Goal: Information Seeking & Learning: Learn about a topic

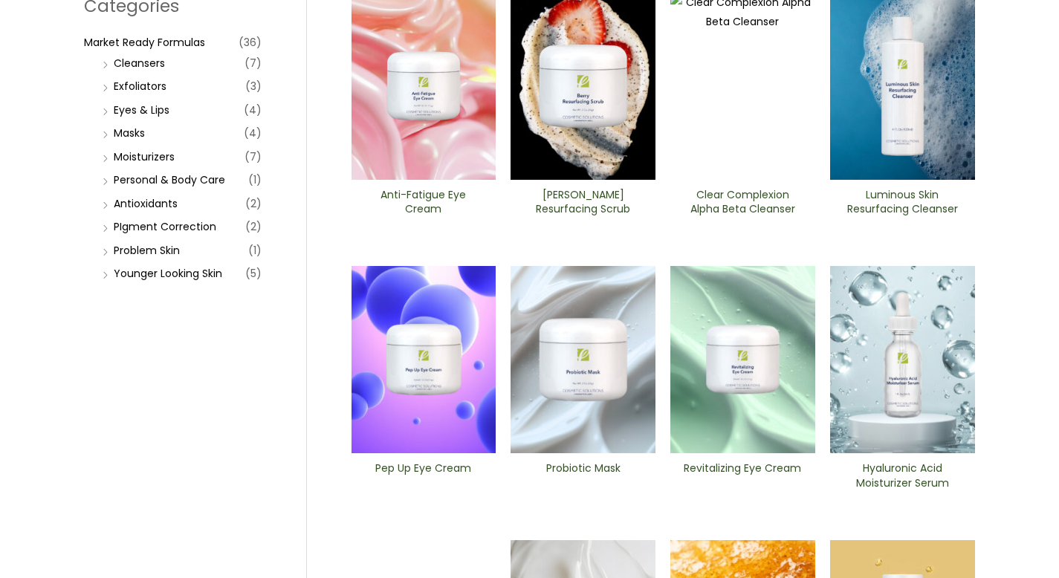
scroll to position [97, 0]
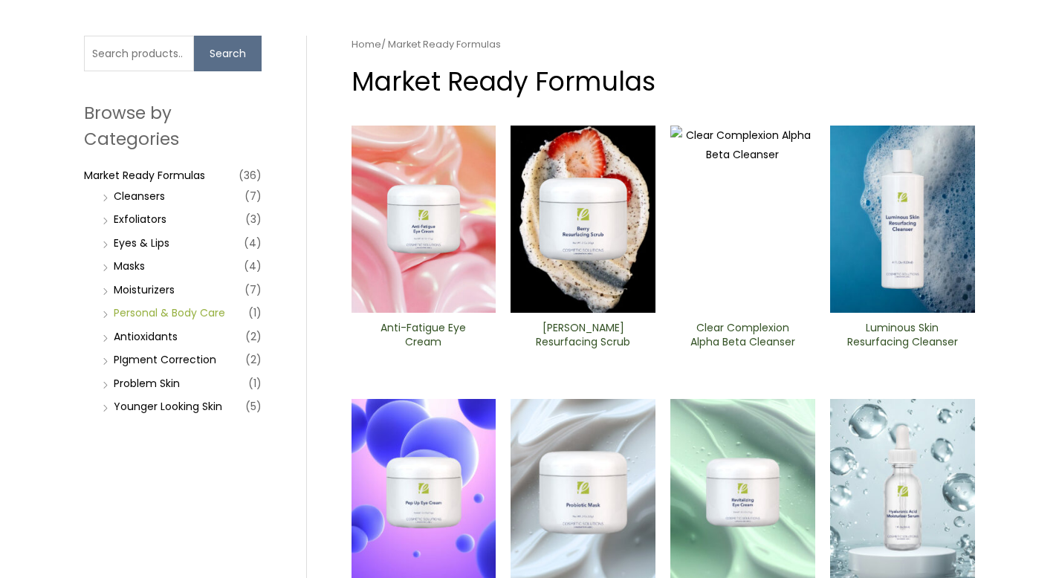
click at [152, 315] on link "Personal & Body Care" at bounding box center [170, 313] width 112 height 15
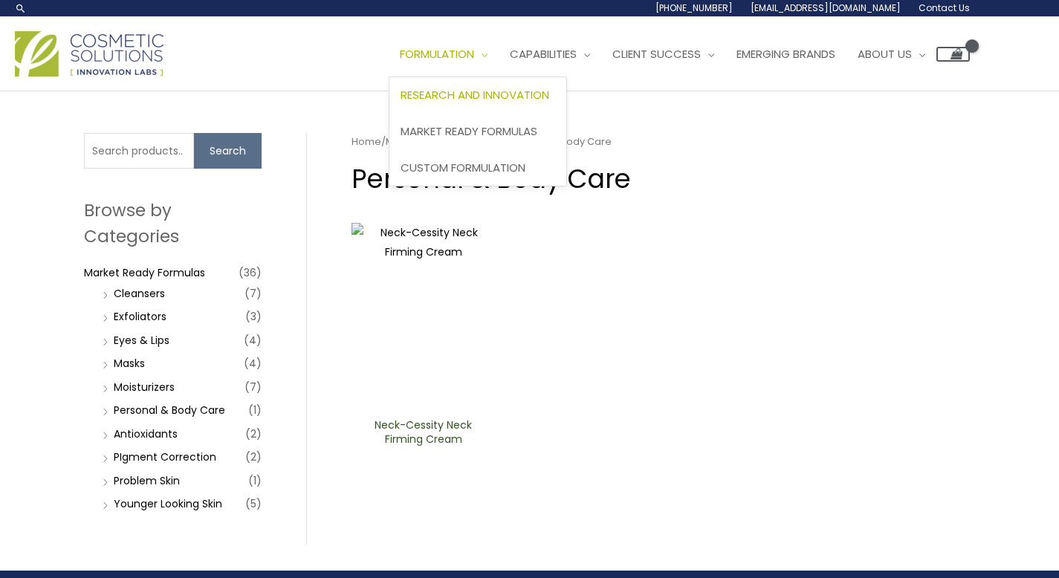
click at [462, 91] on span "Research and Innovation" at bounding box center [475, 95] width 149 height 16
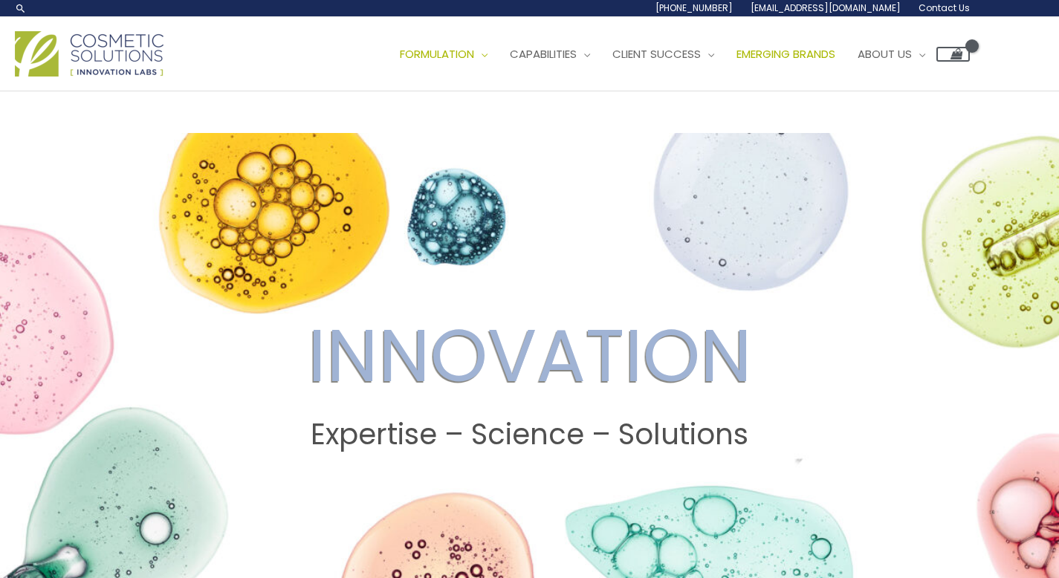
click at [806, 57] on span "Emerging Brands" at bounding box center [786, 54] width 99 height 16
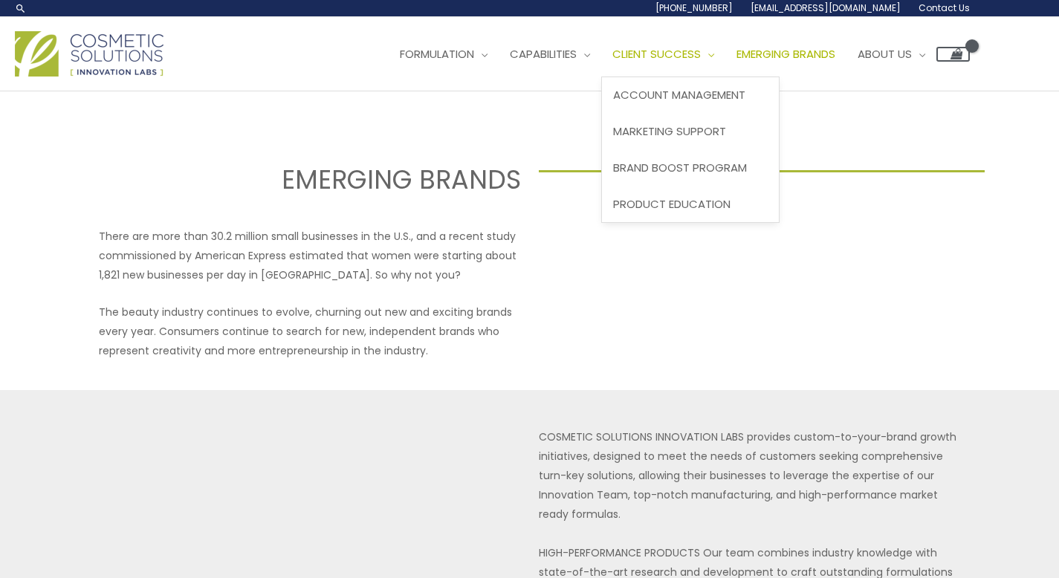
click at [695, 65] on link "Client Success" at bounding box center [663, 54] width 124 height 45
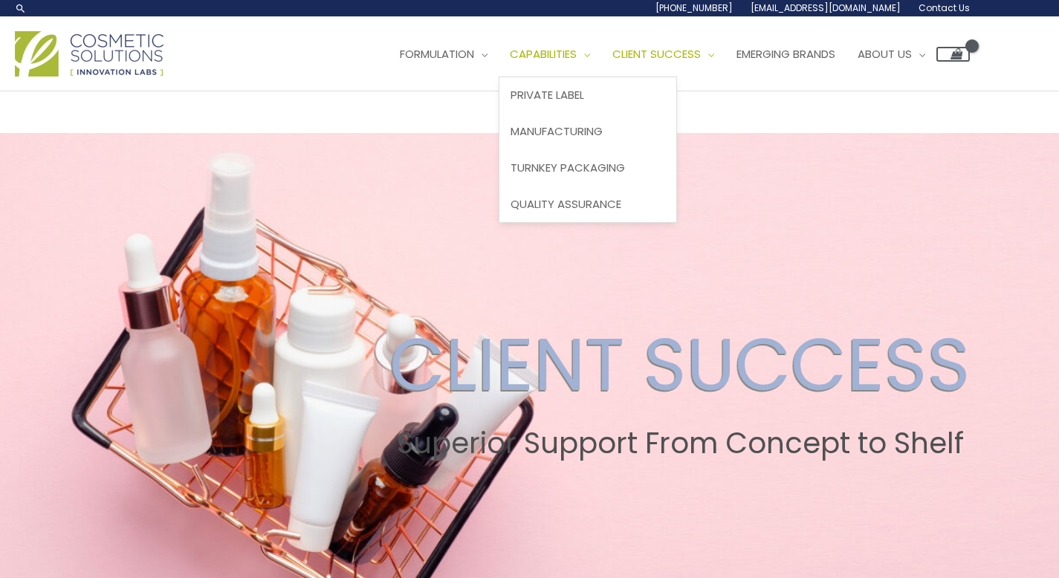
click at [577, 57] on span "Capabilities" at bounding box center [543, 54] width 67 height 16
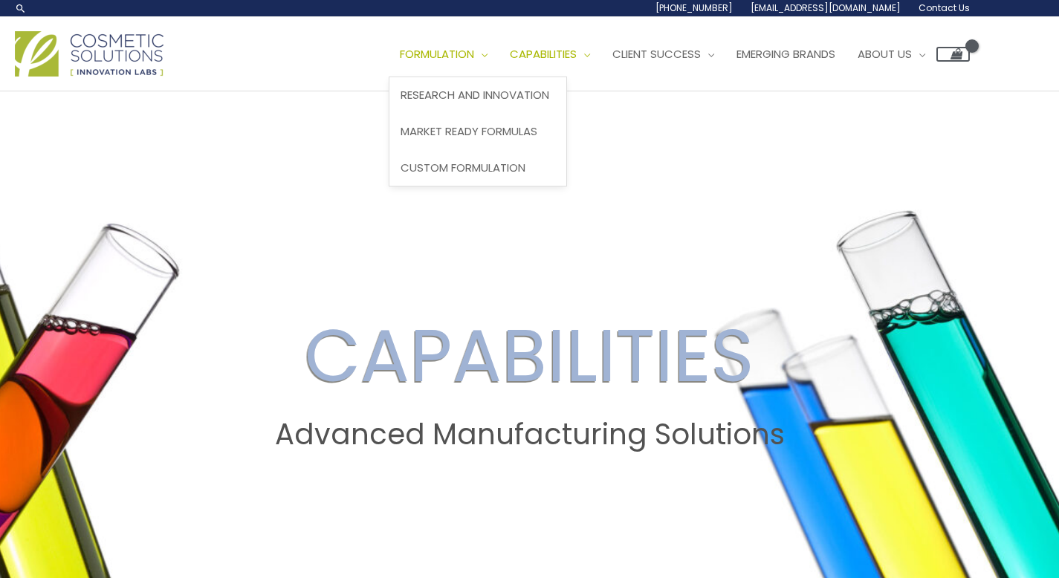
click at [474, 50] on span "Formulation" at bounding box center [437, 54] width 74 height 16
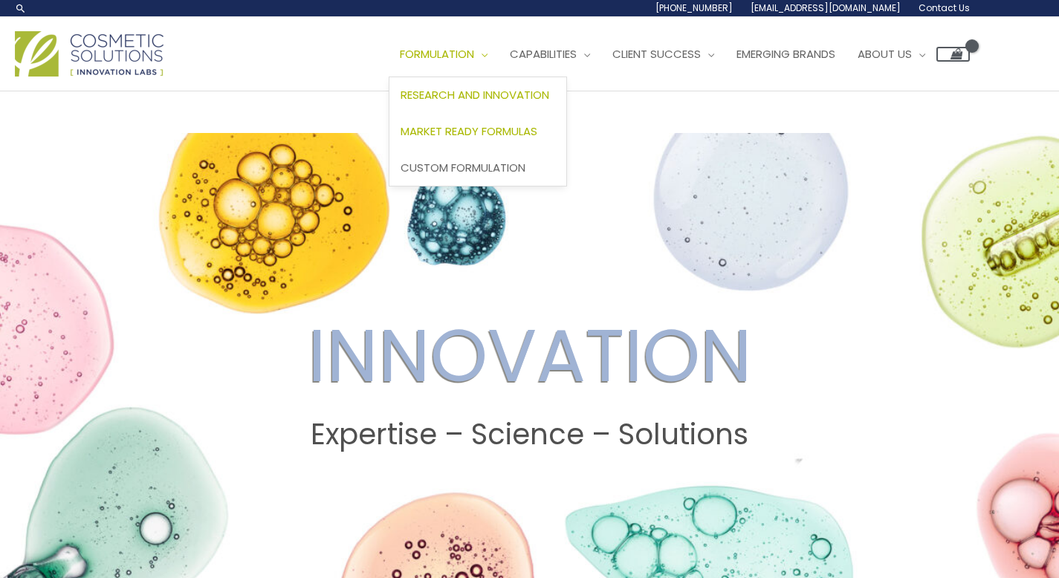
click at [477, 132] on span "Market Ready Formulas" at bounding box center [469, 131] width 137 height 16
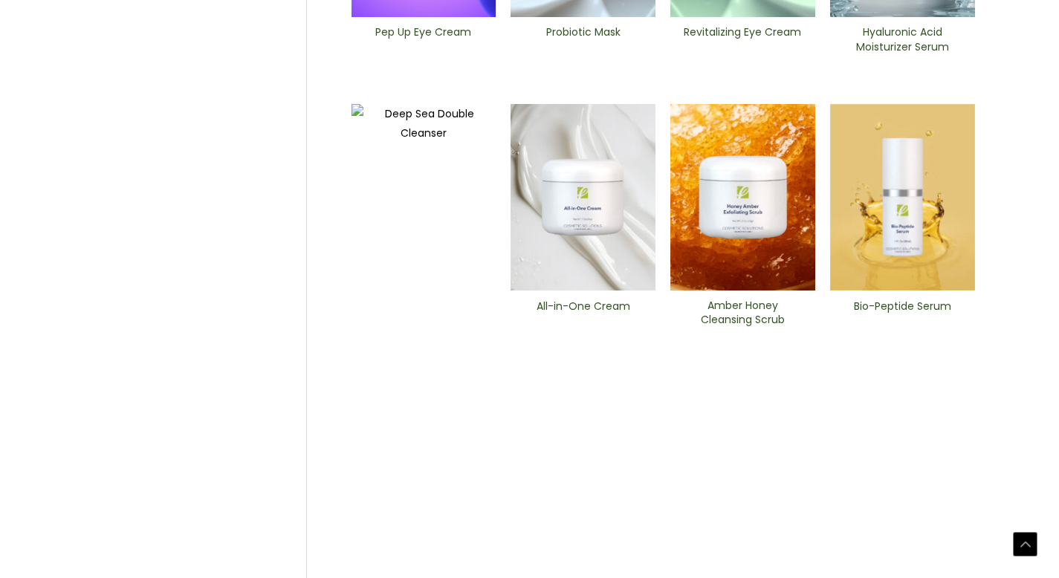
scroll to position [682, 0]
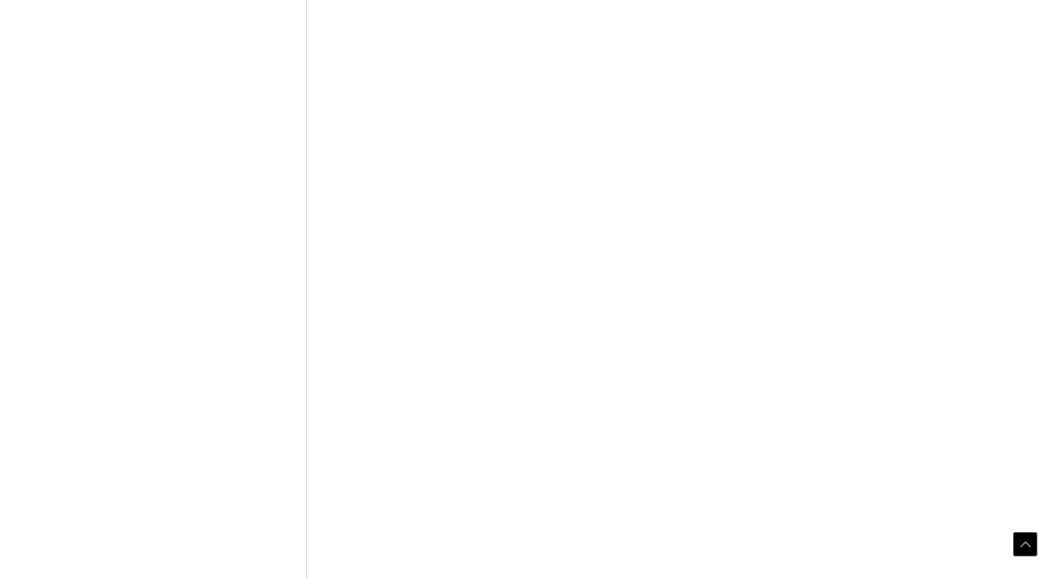
scroll to position [690, 0]
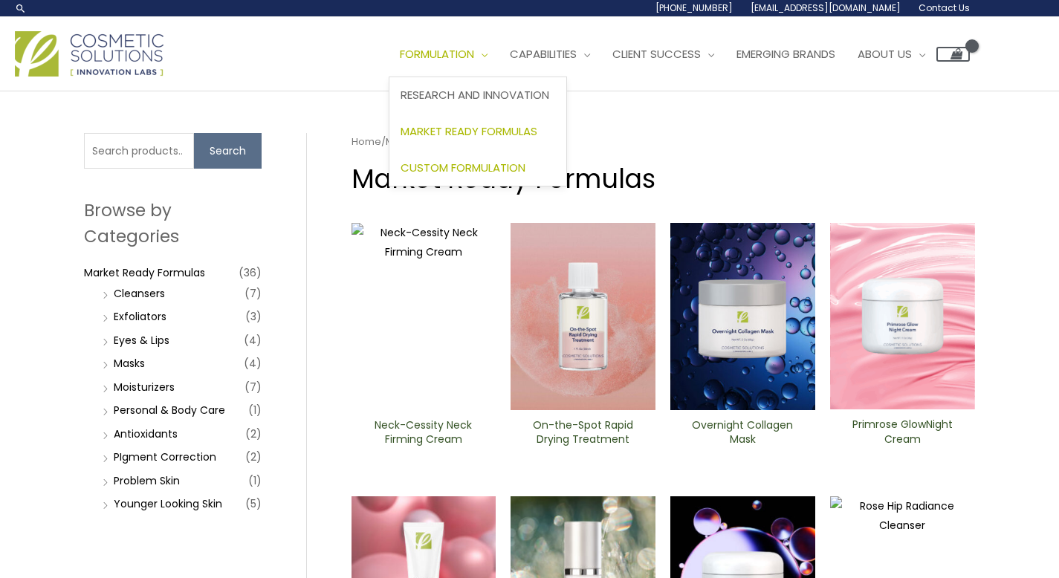
click at [480, 167] on span "Custom Formulation" at bounding box center [463, 168] width 125 height 16
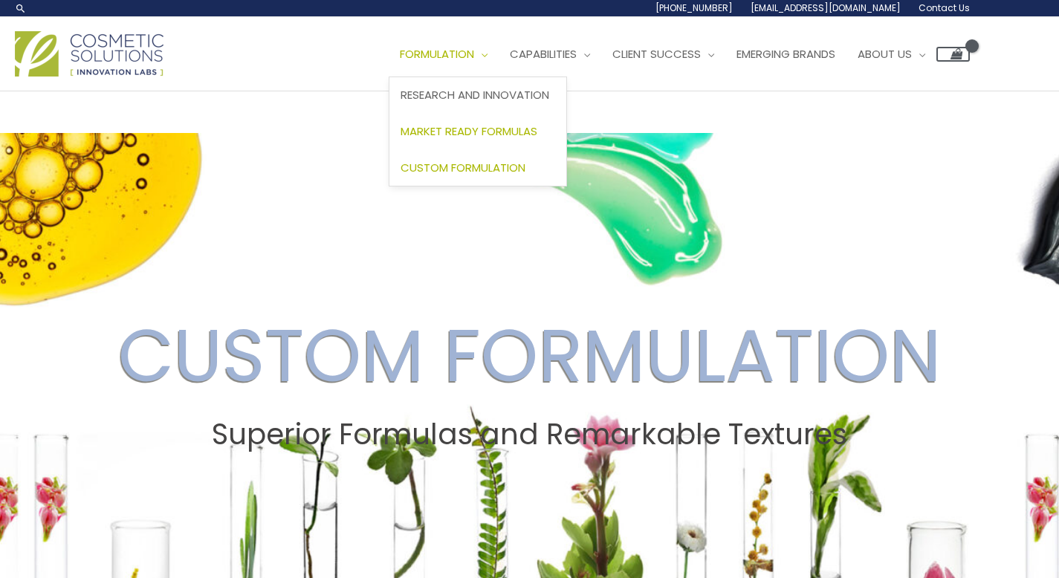
click at [468, 131] on span "Market Ready Formulas" at bounding box center [469, 131] width 137 height 16
